Goal: Subscribe to service/newsletter

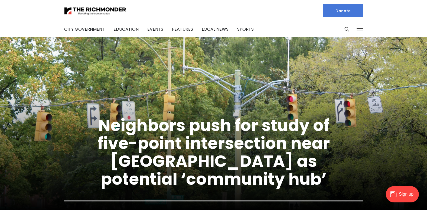
click at [400, 190] on div "Sign up" at bounding box center [402, 194] width 33 height 16
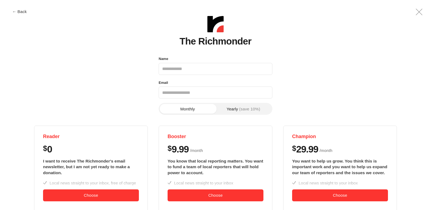
click at [179, 65] on input "Name" at bounding box center [216, 69] width 114 height 12
type input "**********"
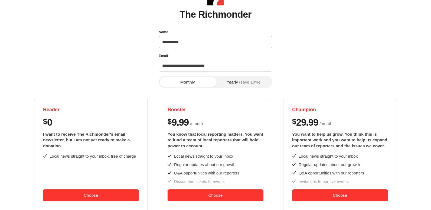
scroll to position [27, 0]
click at [78, 196] on button "Choose" at bounding box center [91, 195] width 96 height 12
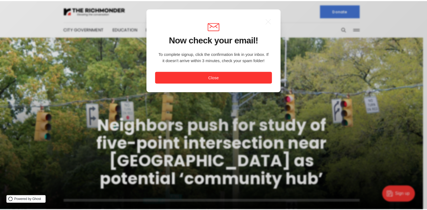
scroll to position [0, 0]
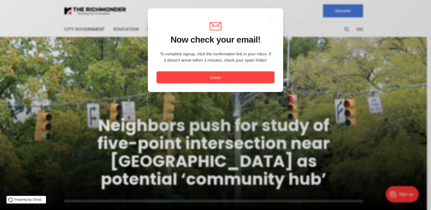
click at [200, 73] on button "Close" at bounding box center [216, 77] width 118 height 12
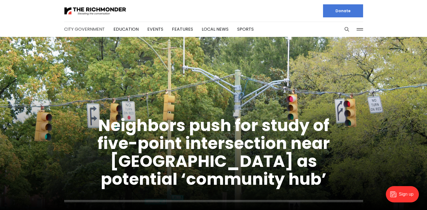
click at [84, 27] on link "City Government" at bounding box center [84, 29] width 41 height 6
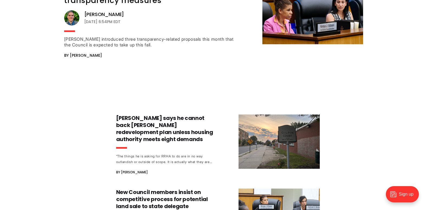
scroll to position [786, 0]
